Goal: Communication & Community: Answer question/provide support

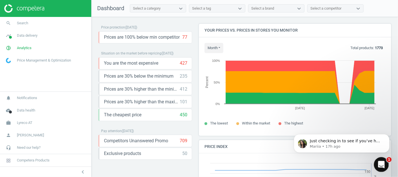
click at [384, 166] on div "Open Intercom Messenger" at bounding box center [380, 163] width 19 height 19
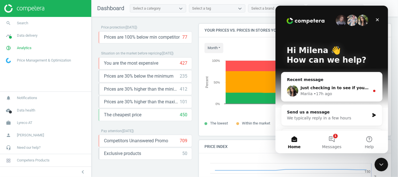
click at [346, 92] on div "Mariia • 17h ago" at bounding box center [334, 94] width 69 height 6
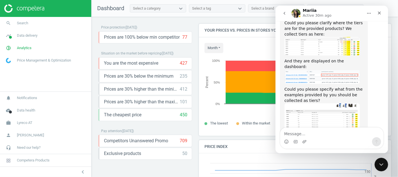
scroll to position [285, 0]
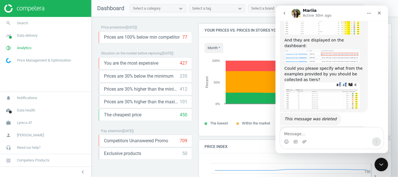
click at [306, 133] on textarea "Message…" at bounding box center [331, 132] width 103 height 10
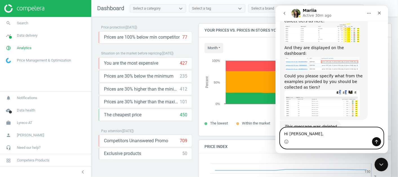
scroll to position [278, 0]
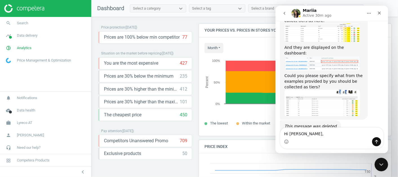
click at [311, 90] on img "Mariia says…" at bounding box center [321, 103] width 75 height 26
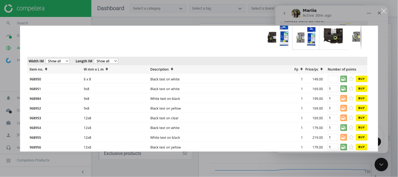
scroll to position [0, 0]
click at [309, 10] on div "Intercom messenger" at bounding box center [199, 88] width 398 height 177
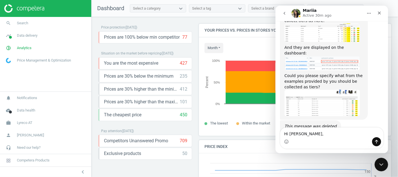
click at [304, 90] on img "Mariia says…" at bounding box center [321, 103] width 75 height 26
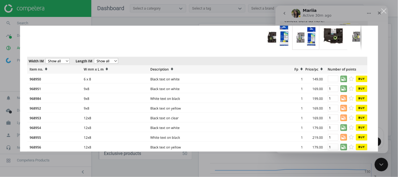
click at [310, 10] on div "Intercom messenger" at bounding box center [199, 88] width 398 height 177
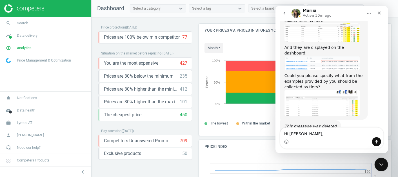
click at [332, 90] on img "Mariia says…" at bounding box center [321, 103] width 75 height 26
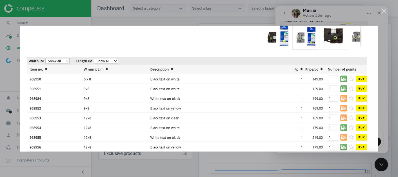
click at [332, 17] on div "Intercom messenger" at bounding box center [199, 88] width 398 height 177
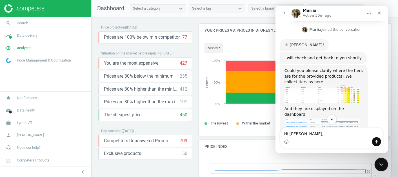
scroll to position [218, 0]
click at [308, 117] on img "Mariia says…" at bounding box center [321, 124] width 75 height 14
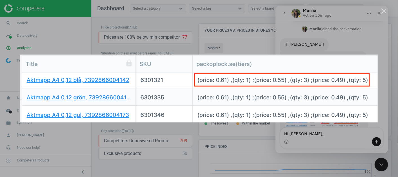
scroll to position [0, 0]
click at [307, 139] on div "Intercom messenger" at bounding box center [199, 88] width 398 height 177
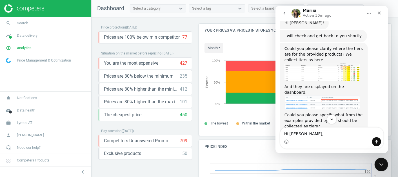
scroll to position [238, 0]
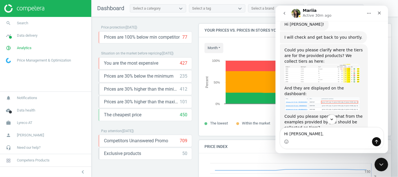
click at [318, 64] on img "Mariia says…" at bounding box center [321, 73] width 75 height 19
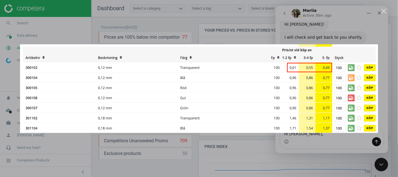
scroll to position [0, 0]
click at [312, 30] on div "Intercom messenger" at bounding box center [199, 88] width 398 height 177
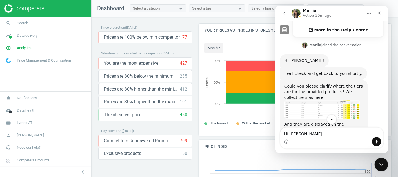
scroll to position [201, 0]
click at [304, 100] on img "Mariia says…" at bounding box center [321, 109] width 75 height 19
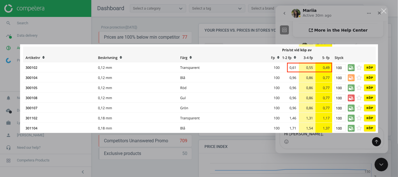
click at [313, 26] on div "Intercom messenger" at bounding box center [199, 88] width 398 height 177
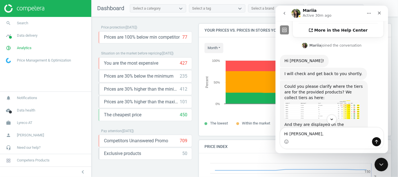
click at [311, 100] on img "Mariia says…" at bounding box center [321, 109] width 75 height 19
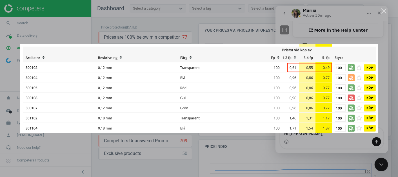
click at [326, 32] on div "Intercom messenger" at bounding box center [199, 88] width 398 height 177
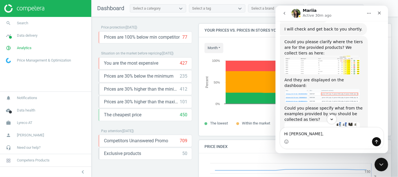
scroll to position [248, 0]
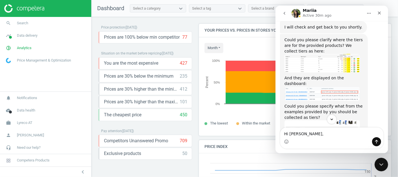
click at [316, 120] on img "Mariia says…" at bounding box center [321, 133] width 75 height 26
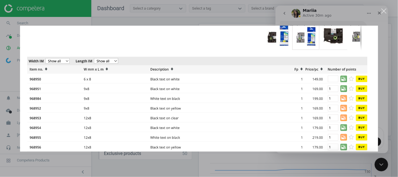
click at [255, 13] on div "Intercom messenger" at bounding box center [199, 88] width 398 height 177
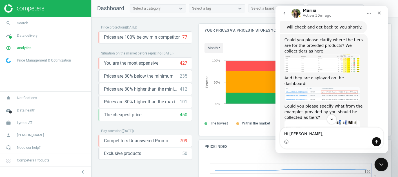
click at [255, 13] on nav "Dashboard Select a category Select a tag Select a brand Select a competitor" at bounding box center [244, 8] width 306 height 17
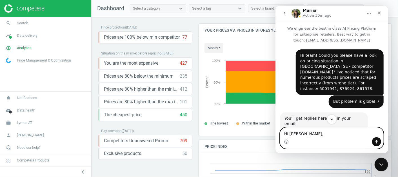
click at [310, 136] on textarea "Hi [PERSON_NAME]," at bounding box center [331, 132] width 103 height 10
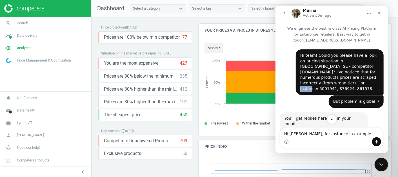
drag, startPoint x: 296, startPoint y: 82, endPoint x: 311, endPoint y: 82, distance: 14.9
click at [311, 82] on div "Hi team! Could you please have a look on pricing situation in [GEOGRAPHIC_DATA]…" at bounding box center [339, 72] width 79 height 39
copy div "5001941"
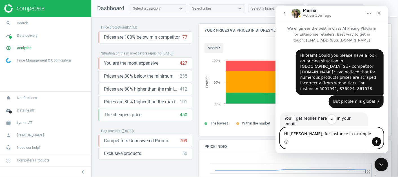
click at [347, 134] on textarea "Hi [PERSON_NAME], for instance in example" at bounding box center [331, 132] width 103 height 10
paste textarea "5001941"
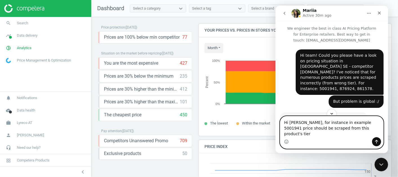
type textarea "Hi [PERSON_NAME], for instance in example 5001941 price should be scraped from …"
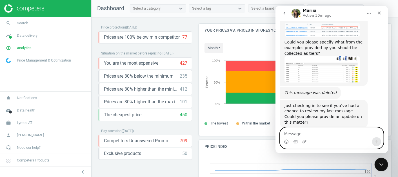
scroll to position [328, 0]
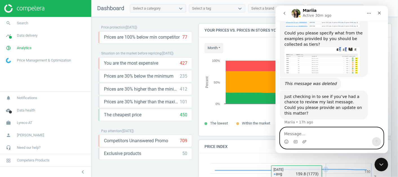
click at [309, 134] on textarea "Message…" at bounding box center [331, 132] width 103 height 10
click at [294, 133] on textarea "Message…" at bounding box center [331, 132] width 103 height 10
paste textarea "t"
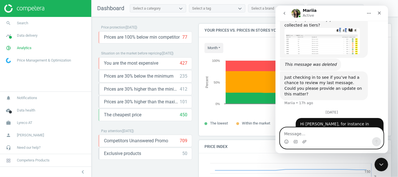
scroll to position [353, 0]
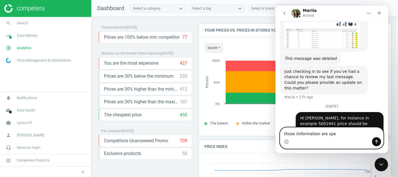
click at [305, 135] on textarea "those iinformation are spe" at bounding box center [331, 132] width 103 height 10
click at [297, 135] on textarea "those iinformation are spe" at bounding box center [331, 132] width 103 height 10
click at [333, 133] on textarea "those information are spe" at bounding box center [331, 132] width 103 height 10
click at [284, 133] on textarea "those information are specified" at bounding box center [331, 132] width 103 height 10
click at [343, 133] on textarea "Those information are specified" at bounding box center [331, 132] width 103 height 10
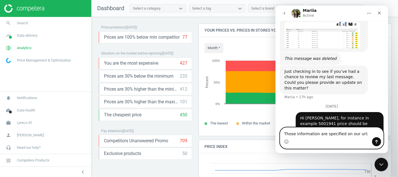
paste textarea "[URL][DOMAIN_NAME]"
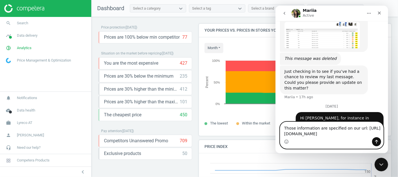
scroll to position [365, 0]
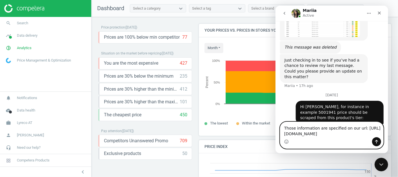
drag, startPoint x: 357, startPoint y: 120, endPoint x: 352, endPoint y: 122, distance: 5.7
click at [352, 122] on textarea "Those information are specified on our url: [URL][DOMAIN_NAME]" at bounding box center [331, 129] width 103 height 15
type textarea "Those information are specified on our page: [URL][DOMAIN_NAME]"
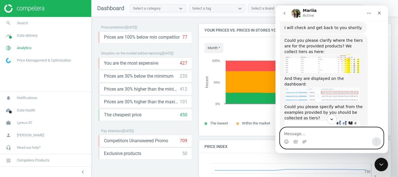
scroll to position [234, 0]
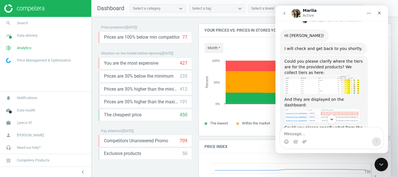
click at [313, 75] on img "Mariia says…" at bounding box center [321, 84] width 75 height 19
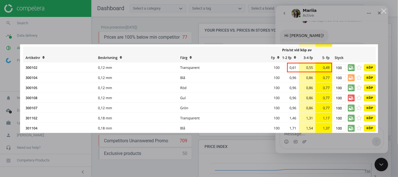
scroll to position [0, 0]
click at [304, 151] on div "Intercom messenger" at bounding box center [199, 88] width 398 height 177
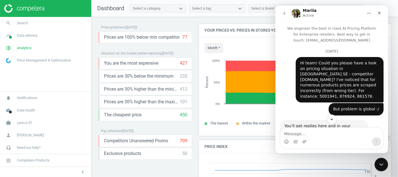
click at [317, 90] on div "Hi team! Could you please have a look on pricing situation in [GEOGRAPHIC_DATA]…" at bounding box center [339, 79] width 79 height 39
copy div "876924"
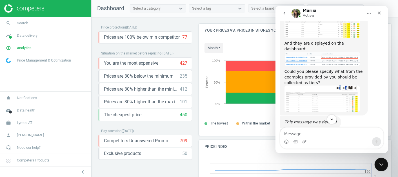
scroll to position [289, 0]
click at [313, 86] on img "Mariia says…" at bounding box center [321, 99] width 75 height 26
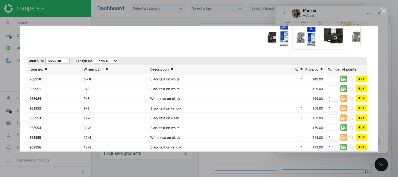
click at [308, 175] on div "Intercom messenger" at bounding box center [199, 88] width 398 height 177
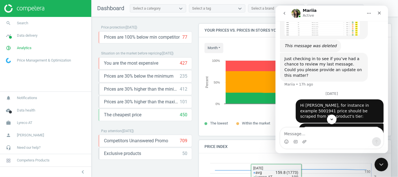
scroll to position [377, 0]
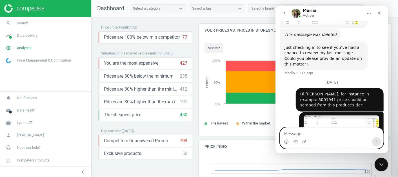
click at [291, 130] on textarea "Message…" at bounding box center [331, 132] width 103 height 10
drag, startPoint x: 294, startPoint y: 134, endPoint x: 288, endPoint y: 134, distance: 6.2
click at [288, 134] on textarea "In this example" at bounding box center [331, 132] width 103 height 10
paste textarea "876924"
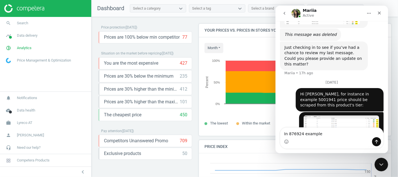
click at [331, 137] on div "Intercom messenger" at bounding box center [331, 141] width 103 height 9
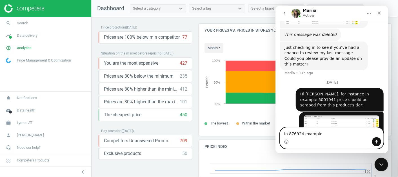
click at [325, 132] on textarea "In 876924 example" at bounding box center [331, 132] width 103 height 10
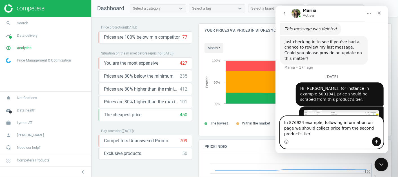
click at [371, 129] on textarea "In 876924 example, following information on page we should collect price from t…" at bounding box center [331, 126] width 103 height 21
click at [373, 134] on textarea "In 876924 example, following information on page, we should collect price from …" at bounding box center [331, 126] width 103 height 21
paste textarea "9x8 Black text on white"
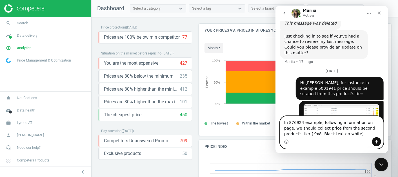
type textarea "In 876924 example, following information on page, we should collect price from …"
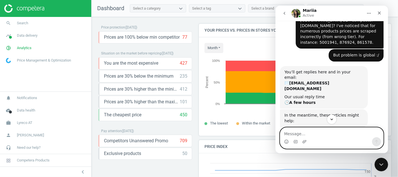
scroll to position [53, 0]
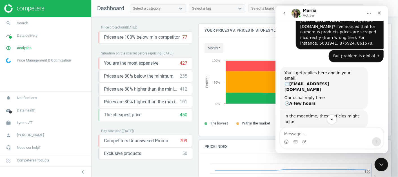
click at [264, 148] on h4 "Price Index" at bounding box center [295, 146] width 192 height 13
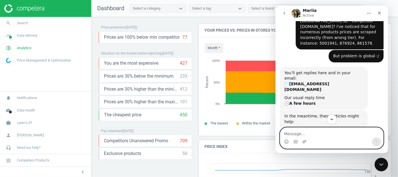
click at [299, 134] on textarea "Message…" at bounding box center [331, 132] width 103 height 10
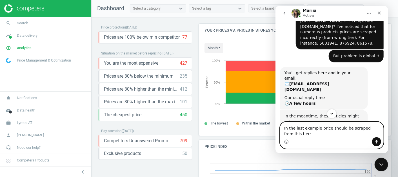
paste textarea "Message…"
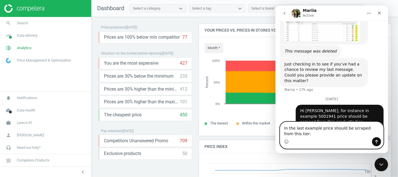
scroll to position [421, 0]
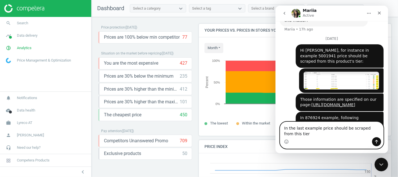
drag, startPoint x: 377, startPoint y: 128, endPoint x: 369, endPoint y: 128, distance: 8.2
click at [369, 128] on textarea "In the last example price should be scraped from this tier" at bounding box center [331, 129] width 103 height 15
click at [341, 135] on textarea "In the last example price should be scraped from sent tier" at bounding box center [331, 129] width 103 height 15
click at [284, 129] on textarea "In the last example price should be scraped from sent tier" at bounding box center [331, 129] width 103 height 15
click at [301, 133] on textarea "Also in the last example price should be scraped from sent tier" at bounding box center [331, 129] width 103 height 15
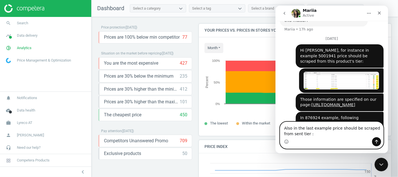
type textarea "Also in the last example price should be scraped from sent tier :)"
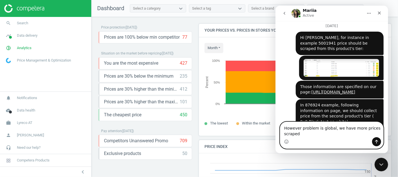
scroll to position [439, 0]
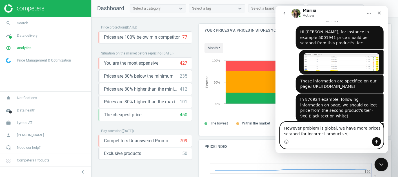
type textarea "However problem is global, we have more prices scraped for incorrect products :("
click at [378, 140] on icon "Send a message…" at bounding box center [376, 141] width 5 height 5
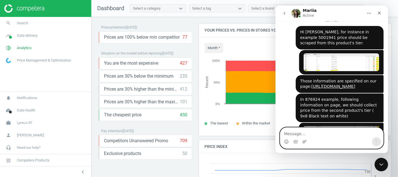
scroll to position [452, 0]
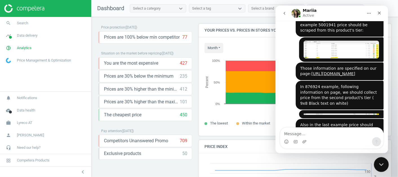
click at [386, 162] on div "Close Intercom Messenger" at bounding box center [381, 164] width 14 height 14
